Goal: Information Seeking & Learning: Understand process/instructions

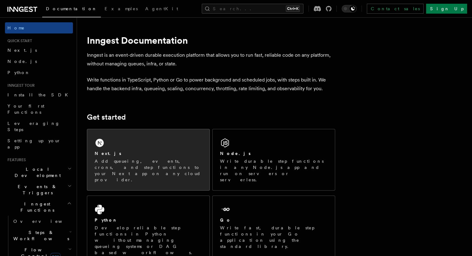
click at [180, 136] on div "Next.js Add queueing, events, crons, and step functions to your Next app on any…" at bounding box center [148, 159] width 122 height 61
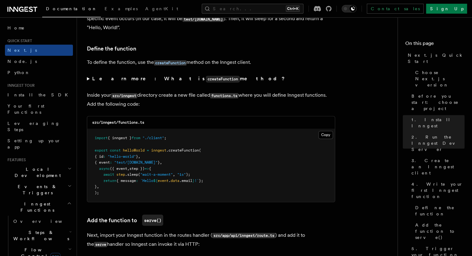
scroll to position [1035, 0]
click at [322, 136] on button "Copy Copied" at bounding box center [325, 134] width 15 height 8
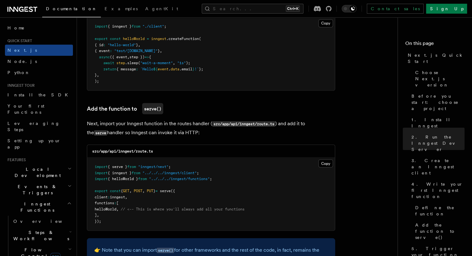
scroll to position [1146, 0]
click at [319, 162] on button "Copy Copied" at bounding box center [325, 163] width 15 height 8
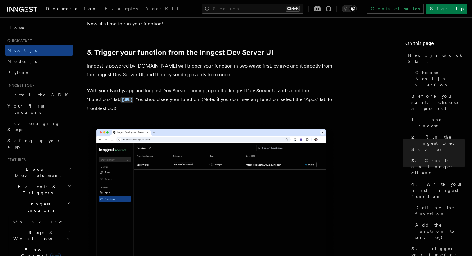
scroll to position [1415, 0]
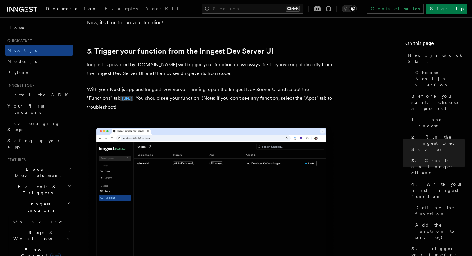
click at [133, 99] on code "http://localhost:8288/functions" at bounding box center [126, 98] width 13 height 5
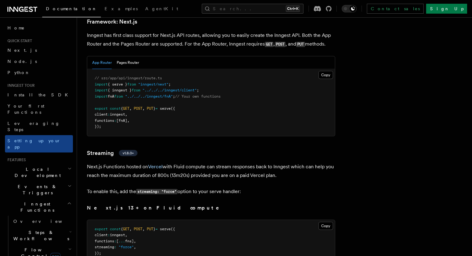
scroll to position [3768, 0]
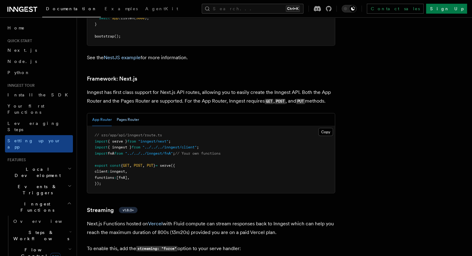
click at [136, 113] on button "Pages Router" at bounding box center [128, 119] width 22 height 13
click at [111, 113] on button "App Router" at bounding box center [102, 119] width 20 height 13
click at [129, 113] on button "Pages Router" at bounding box center [128, 119] width 22 height 13
click at [112, 113] on button "App Router" at bounding box center [102, 119] width 20 height 13
click at [333, 128] on button "Copy Copied" at bounding box center [325, 132] width 15 height 8
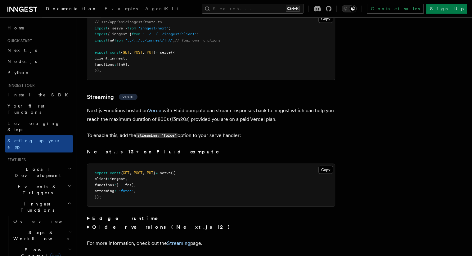
scroll to position [3881, 0]
click at [330, 166] on button "Copy Copied" at bounding box center [325, 170] width 15 height 8
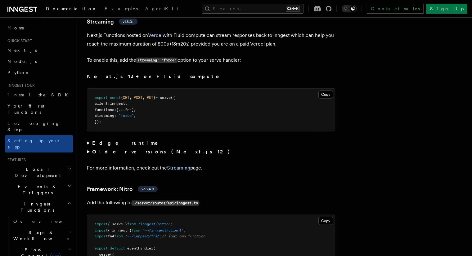
scroll to position [3956, 0]
click at [95, 139] on summary "Edge runtime" at bounding box center [211, 143] width 248 height 9
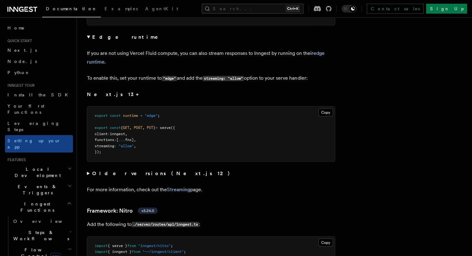
scroll to position [4063, 0]
click at [97, 169] on summary "Older versions (Next.js 12)" at bounding box center [211, 173] width 248 height 9
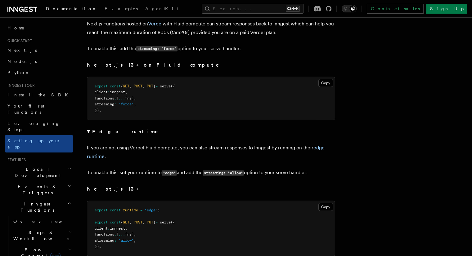
scroll to position [3950, 0]
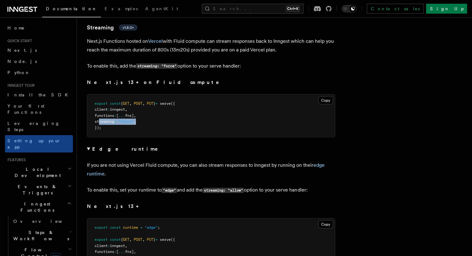
drag, startPoint x: 106, startPoint y: 104, endPoint x: 155, endPoint y: 104, distance: 48.4
click at [155, 104] on pre "export const { GET , POST , PUT } = serve ({ client : inngest , functions : [ .…" at bounding box center [210, 116] width 247 height 43
copy span "streaming : "force" ,"
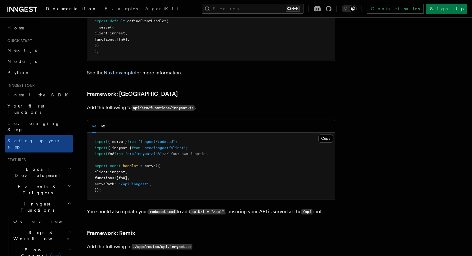
scroll to position [4560, 0]
